Goal: Find specific page/section: Find specific page/section

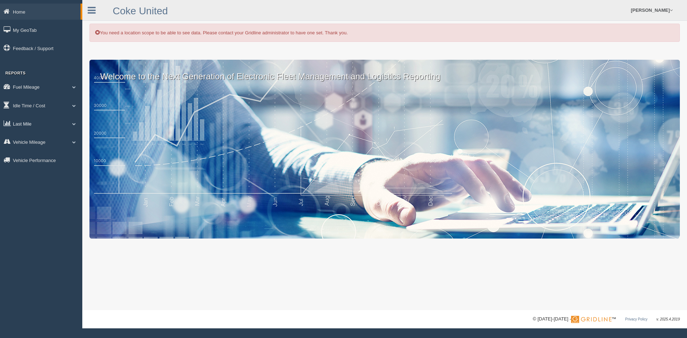
click at [14, 125] on link "Last Mile" at bounding box center [41, 124] width 82 height 16
click at [41, 151] on link "Zone Editor" at bounding box center [47, 152] width 68 height 13
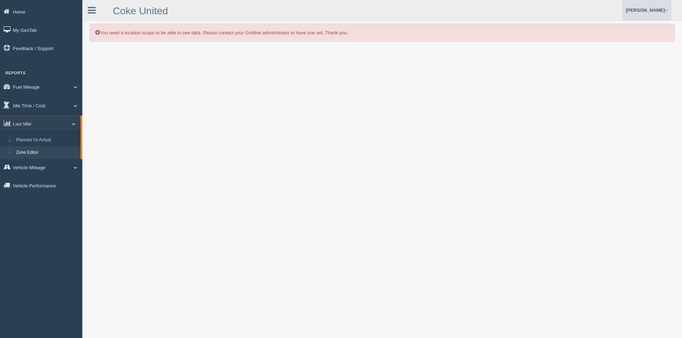
click at [658, 5] on link "[PERSON_NAME]" at bounding box center [646, 10] width 49 height 20
click at [616, 40] on link "Log Off" at bounding box center [632, 42] width 78 height 15
